Goal: Information Seeking & Learning: Learn about a topic

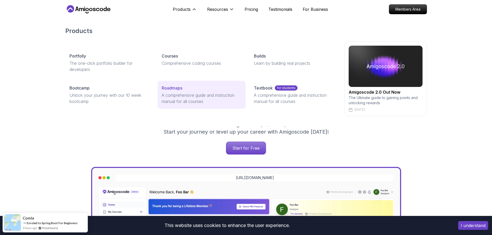
click at [174, 88] on p "Roadmaps" at bounding box center [172, 88] width 21 height 6
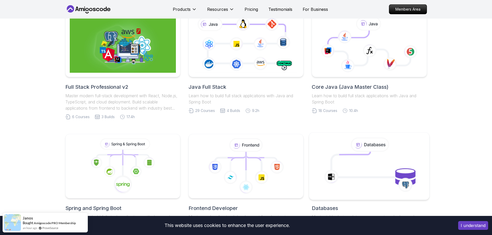
scroll to position [207, 0]
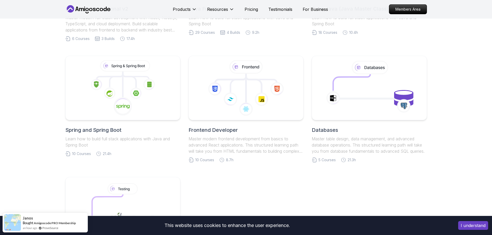
click at [89, 131] on h2 "Spring and Spring Boot" at bounding box center [122, 130] width 115 height 7
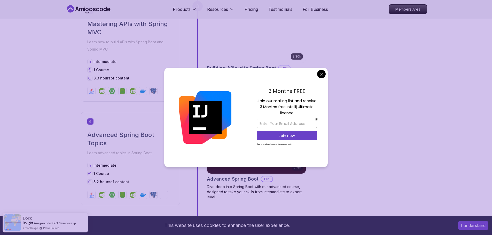
scroll to position [491, 0]
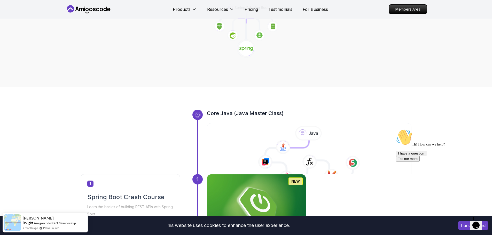
scroll to position [103, 0]
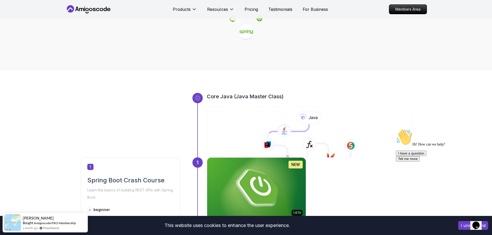
click at [266, 177] on img at bounding box center [257, 188] width 104 height 65
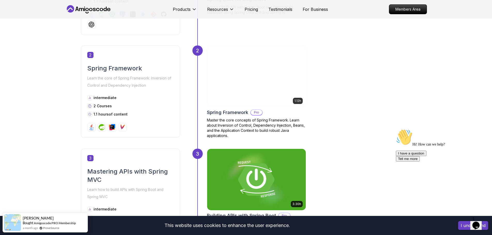
scroll to position [336, 0]
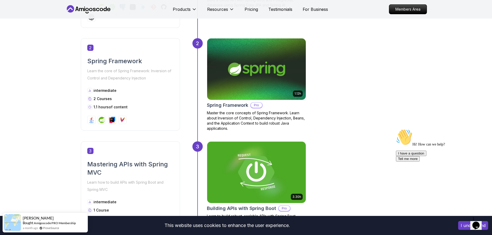
click at [112, 62] on h2 "Spring Framework" at bounding box center [130, 61] width 86 height 8
click at [279, 79] on img at bounding box center [257, 69] width 104 height 65
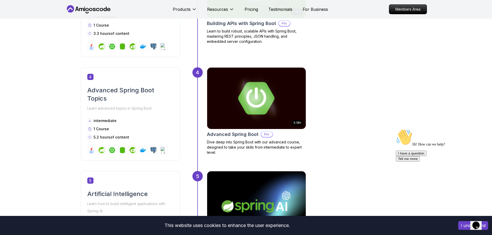
scroll to position [542, 0]
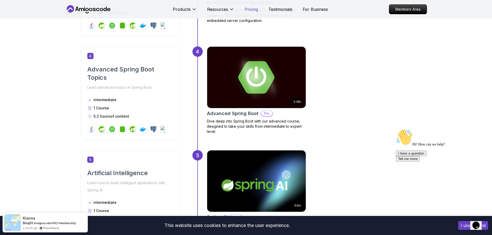
click at [252, 12] on p "Pricing" at bounding box center [251, 9] width 13 height 6
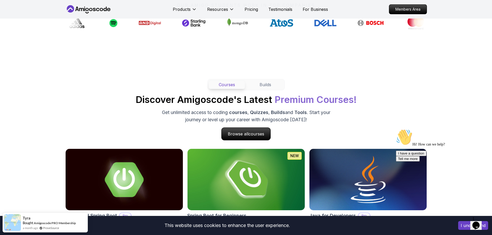
scroll to position [335, 0]
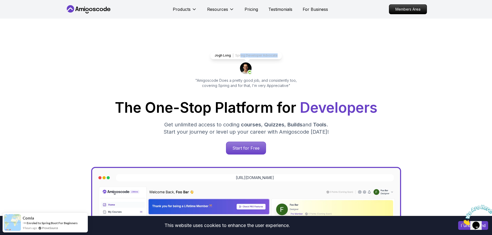
drag, startPoint x: 279, startPoint y: 56, endPoint x: 240, endPoint y: 57, distance: 39.0
click at [240, 57] on div "Jogh Long Spring Developer Advocate" at bounding box center [246, 56] width 72 height 8
click at [240, 57] on p "Spring Developer Advocate" at bounding box center [256, 55] width 42 height 4
